Goal: Task Accomplishment & Management: Manage account settings

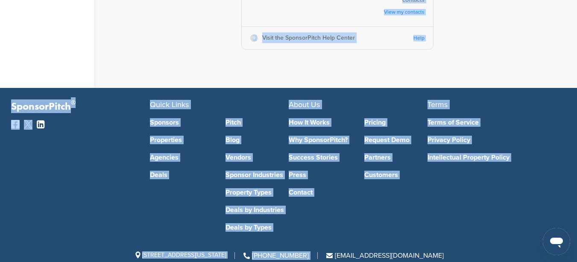
scroll to position [528, 0]
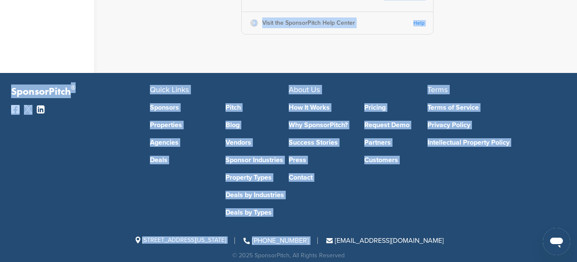
drag, startPoint x: 0, startPoint y: 9, endPoint x: 567, endPoint y: 270, distance: 623.7
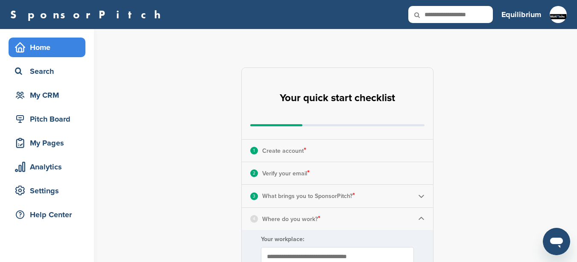
click at [547, 11] on div "Equilibrium Getting Started CRM Settings Profile Messages 0 Plans & Pricing Sig…" at bounding box center [534, 14] width 65 height 19
click at [529, 13] on h3 "Equilibrium" at bounding box center [522, 15] width 40 height 12
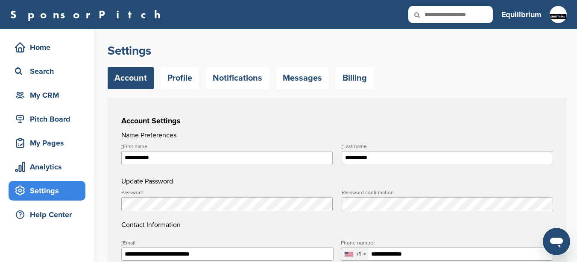
click at [412, 53] on h2 "Settings" at bounding box center [337, 50] width 459 height 15
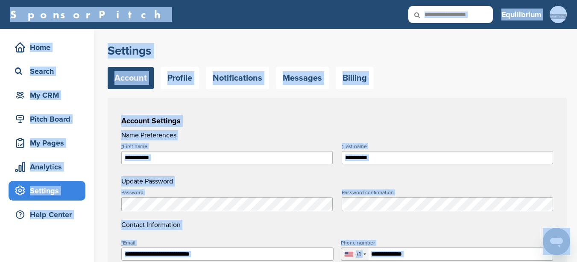
click at [412, 53] on h2 "Settings" at bounding box center [337, 50] width 459 height 15
